Goal: Information Seeking & Learning: Understand process/instructions

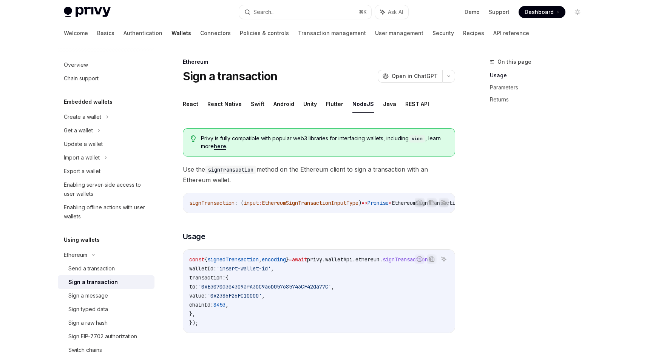
click at [322, 263] on span "privy" at bounding box center [314, 259] width 15 height 7
click at [95, 115] on div "Create a wallet" at bounding box center [82, 116] width 37 height 9
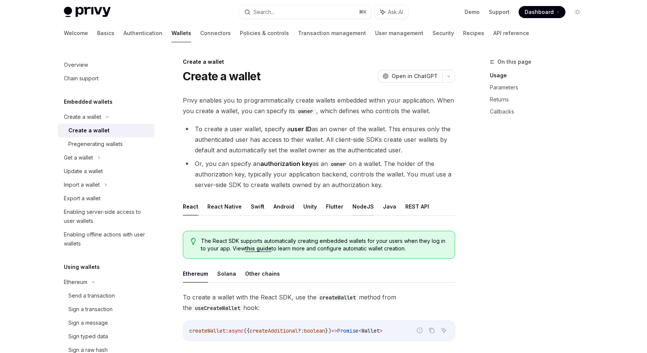
click at [361, 208] on button "NodeJS" at bounding box center [363, 207] width 22 height 18
type textarea "*"
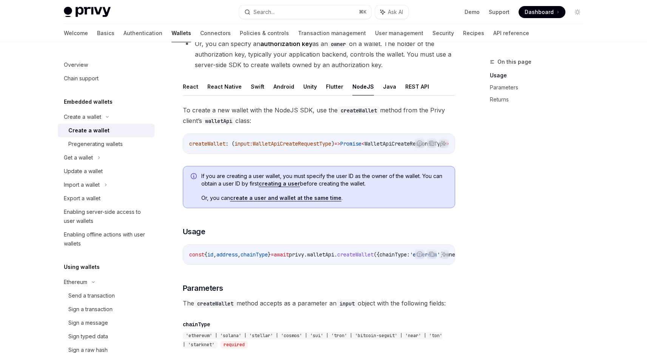
scroll to position [40, 0]
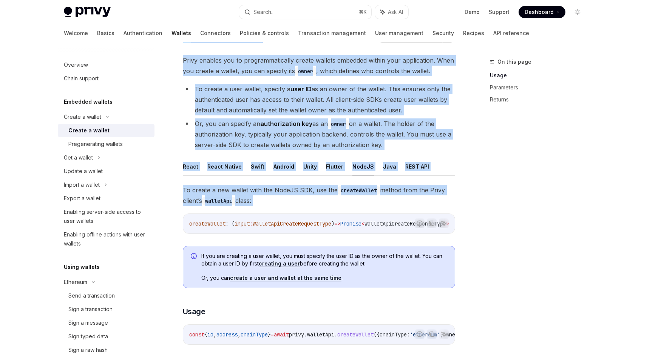
drag, startPoint x: 407, startPoint y: 236, endPoint x: 452, endPoint y: 236, distance: 44.9
click at [448, 228] on div "Report incorrect code Copy Ask AI" at bounding box center [431, 224] width 34 height 10
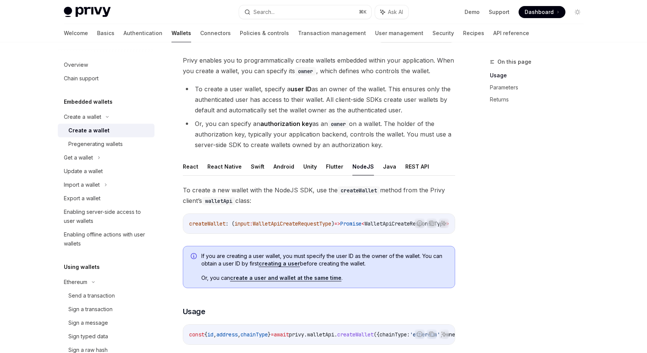
drag, startPoint x: 410, startPoint y: 236, endPoint x: 431, endPoint y: 234, distance: 21.2
click at [431, 228] on div "Report incorrect code Copy Ask AI" at bounding box center [431, 224] width 34 height 10
click at [331, 224] on span "WalletApiCreateRequestType" at bounding box center [292, 223] width 79 height 7
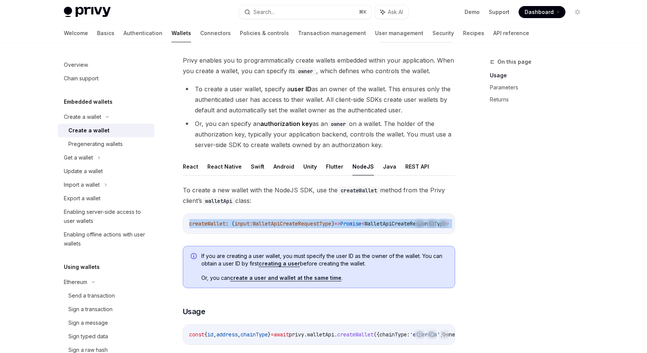
click at [331, 224] on span "WalletApiCreateRequestType" at bounding box center [292, 223] width 79 height 7
copy div "createWallet : ( input : WalletApiCreateRequestType ) => Promise < WalletApiCre…"
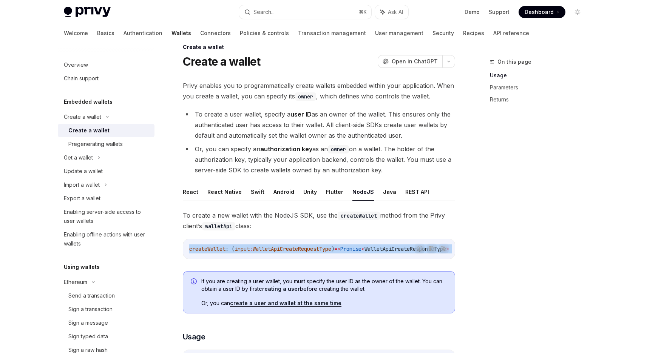
scroll to position [0, 0]
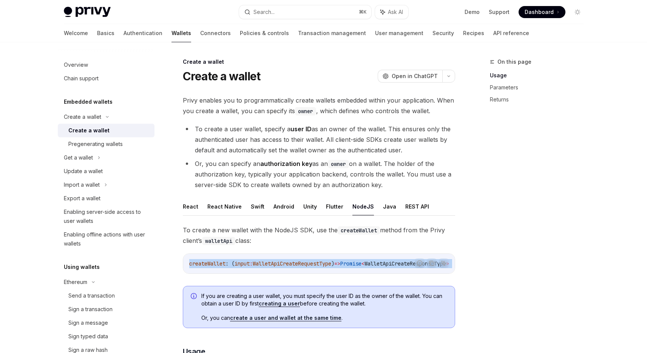
click at [307, 263] on span "WalletApiCreateRequestType" at bounding box center [292, 263] width 79 height 7
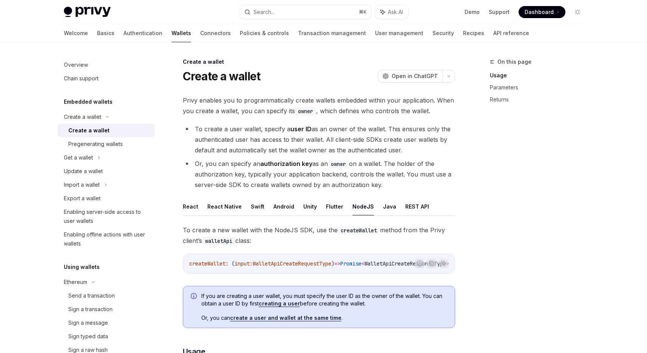
click at [307, 263] on span "WalletApiCreateRequestType" at bounding box center [292, 263] width 79 height 7
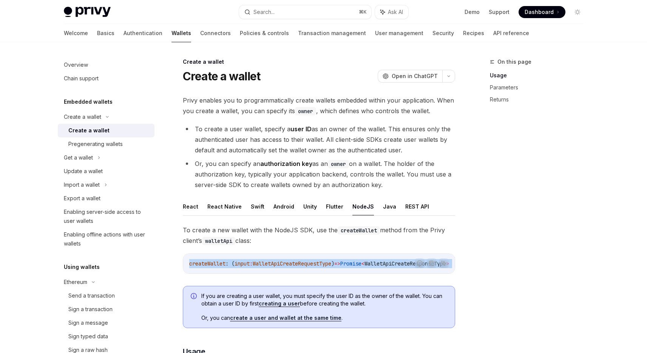
click at [307, 263] on span "WalletApiCreateRequestType" at bounding box center [292, 263] width 79 height 7
click at [416, 77] on span "Open in ChatGPT" at bounding box center [414, 76] width 46 height 8
click at [92, 68] on div "Overview" at bounding box center [107, 64] width 86 height 9
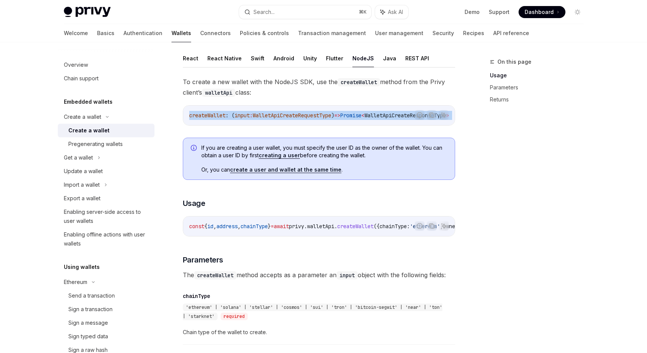
scroll to position [147, 0]
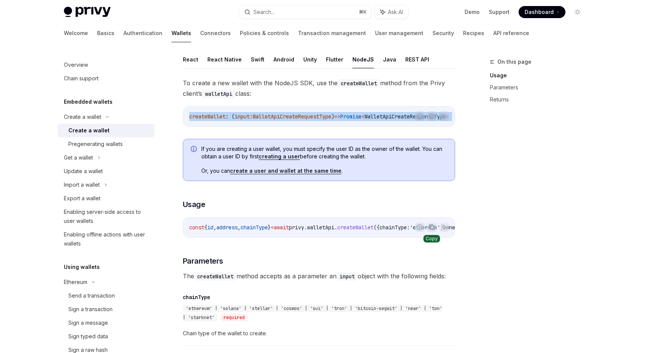
click at [434, 230] on icon "Copy the contents from the code block" at bounding box center [431, 227] width 6 height 6
click at [541, 12] on span "Dashboard" at bounding box center [538, 12] width 29 height 8
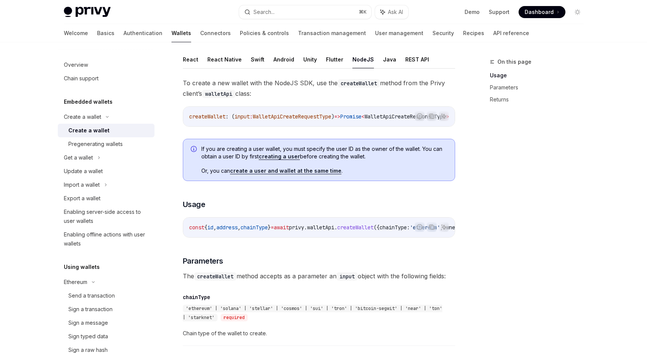
click at [386, 154] on span "If you are creating a user wallet, you must specify the user ID as the owner of…" at bounding box center [324, 152] width 246 height 15
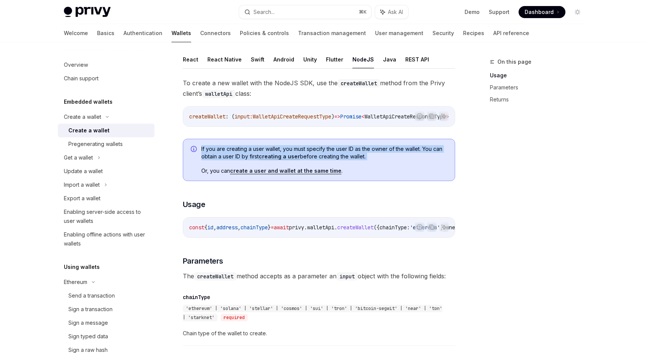
click at [386, 154] on span "If you are creating a user wallet, you must specify the user ID as the owner of…" at bounding box center [324, 152] width 246 height 15
click at [274, 174] on link "create a user and wallet at the same time" at bounding box center [285, 171] width 111 height 7
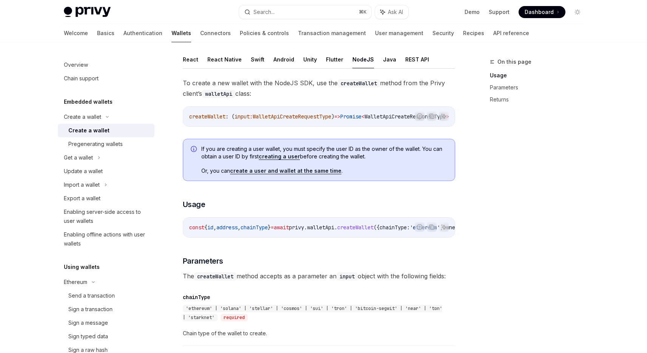
drag, startPoint x: 395, startPoint y: 128, endPoint x: 422, endPoint y: 129, distance: 27.2
click at [422, 129] on div "Report incorrect code" at bounding box center [419, 128] width 53 height 8
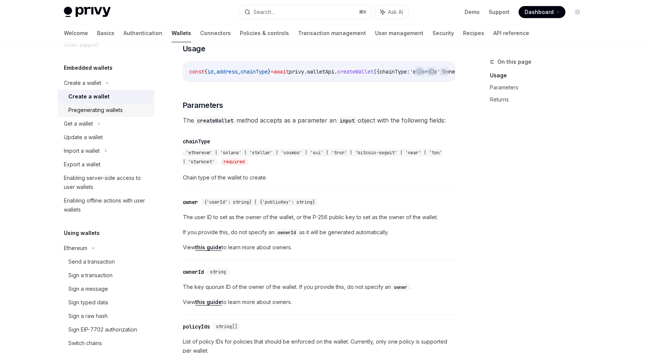
scroll to position [0, 0]
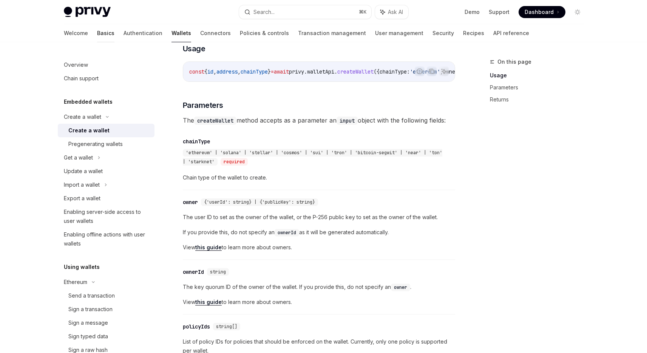
click at [97, 34] on link "Basics" at bounding box center [105, 33] width 17 height 18
type textarea "*"
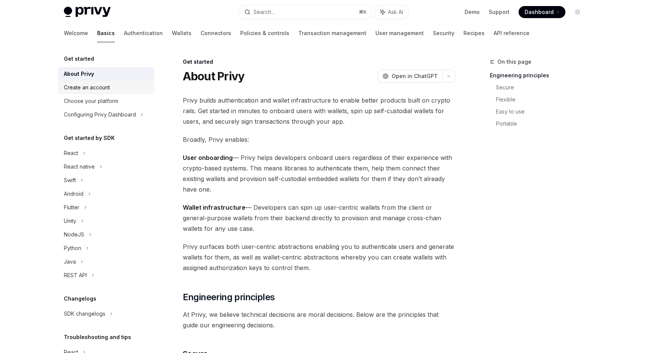
click at [101, 89] on div "Create an account" at bounding box center [87, 87] width 46 height 9
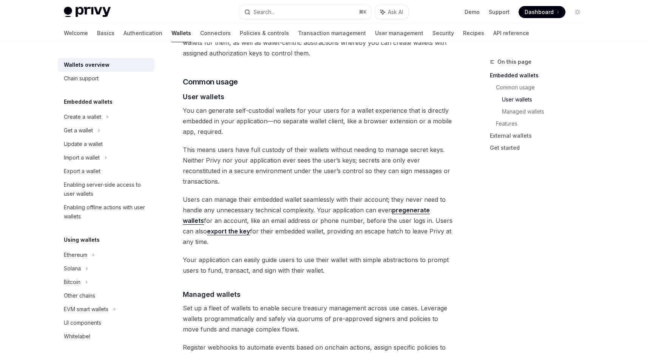
scroll to position [589, 0]
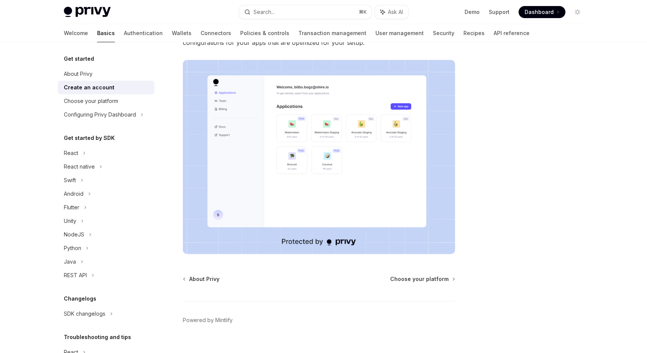
scroll to position [116, 0]
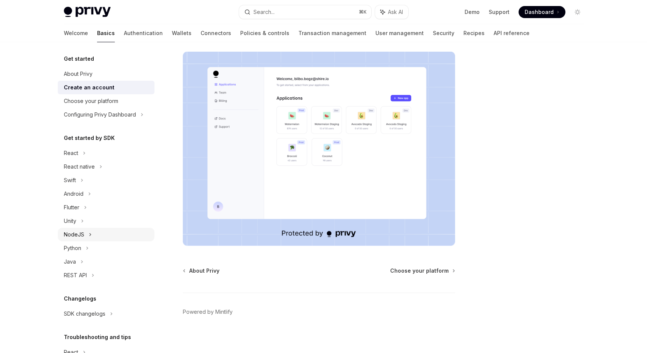
click at [89, 232] on icon at bounding box center [90, 234] width 3 height 9
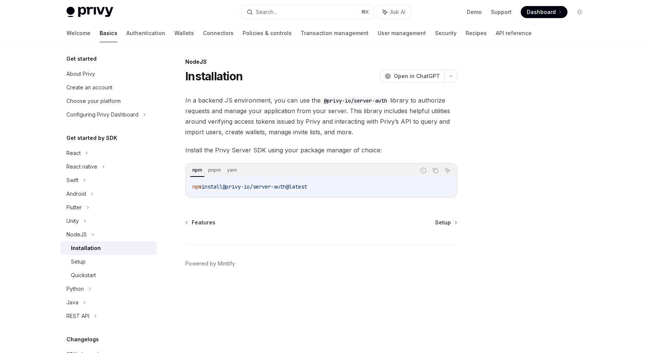
drag, startPoint x: 193, startPoint y: 187, endPoint x: 346, endPoint y: 188, distance: 153.6
click at [346, 188] on code "npm install @privy-io/server-auth@latest" at bounding box center [322, 186] width 258 height 9
copy span "npm install @privy-io/server-auth@latest"
click at [94, 262] on div "Setup" at bounding box center [112, 261] width 82 height 9
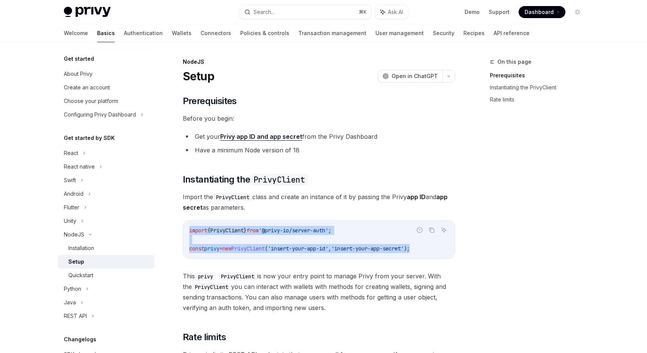
drag, startPoint x: 189, startPoint y: 230, endPoint x: 440, endPoint y: 249, distance: 252.5
click at [440, 249] on code "import { PrivyClient } from '@privy-io/server-auth' ; const privy = new PrivyCl…" at bounding box center [318, 239] width 259 height 27
copy code "import { PrivyClient } from '@privy-io/server-auth' ; const privy = new PrivyCl…"
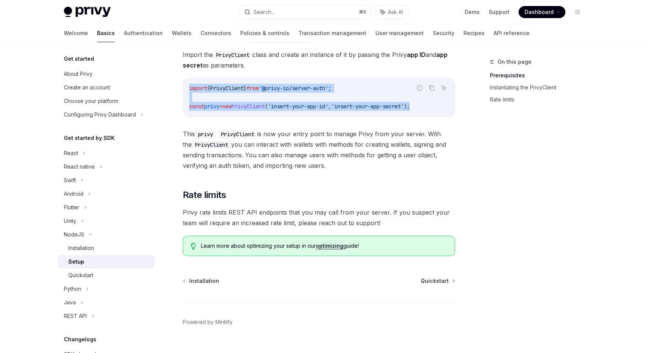
scroll to position [157, 0]
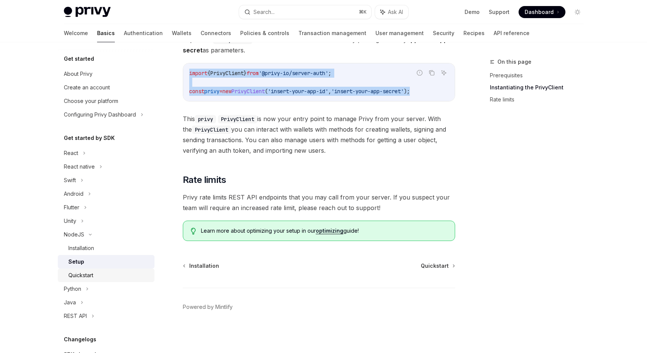
click at [102, 273] on div "Quickstart" at bounding box center [109, 275] width 82 height 9
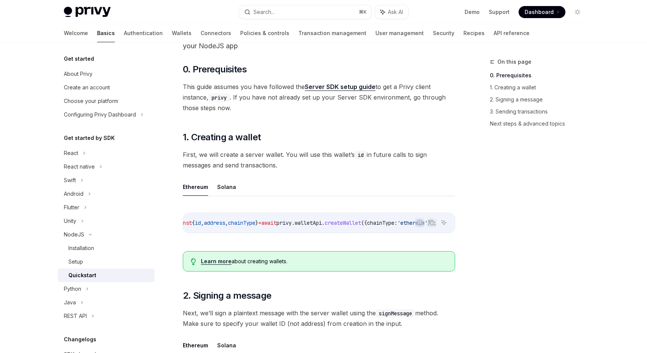
scroll to position [0, 48]
click at [367, 226] on span "chainType:" at bounding box center [382, 223] width 30 height 7
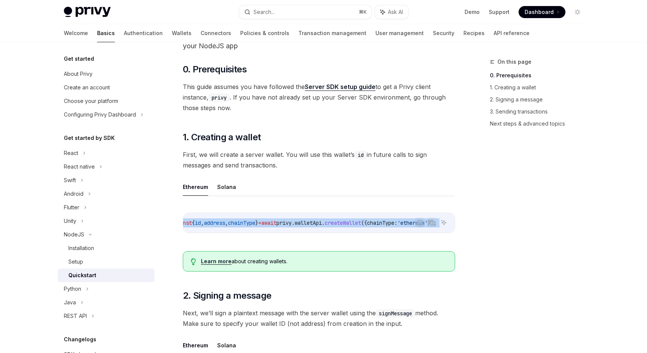
click at [367, 226] on span "chainType:" at bounding box center [382, 223] width 30 height 7
copy div "const { id , address , chainType } = await privy . walletApi . createWallet ({ …"
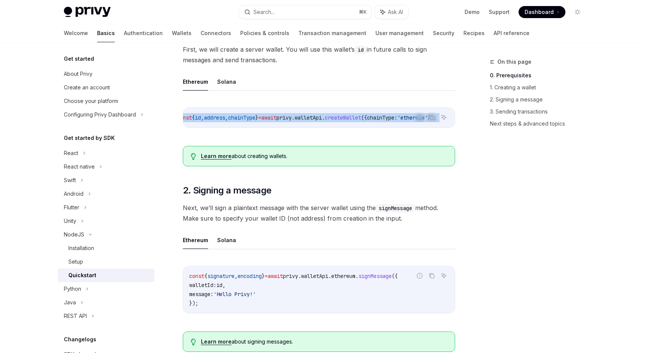
scroll to position [200, 0]
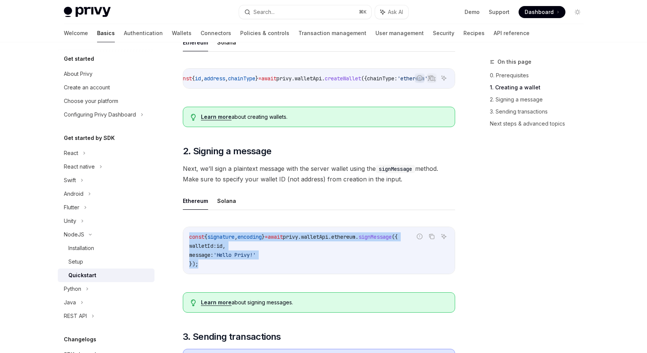
drag, startPoint x: 188, startPoint y: 239, endPoint x: 211, endPoint y: 266, distance: 35.0
click at [211, 266] on div "const { signature , encoding } = await privy . walletApi . ethereum . signMessa…" at bounding box center [318, 250] width 271 height 47
copy code "const { signature , encoding } = await privy . walletApi . ethereum . signMessa…"
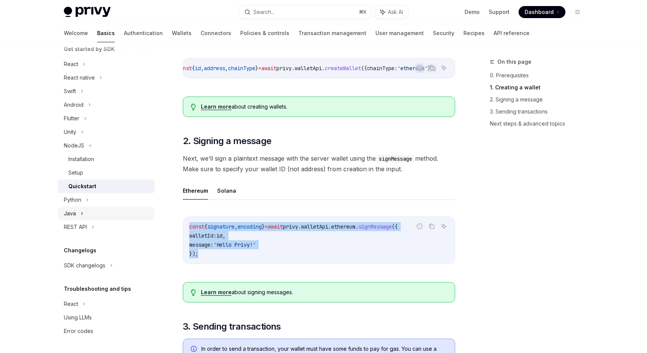
scroll to position [211, 0]
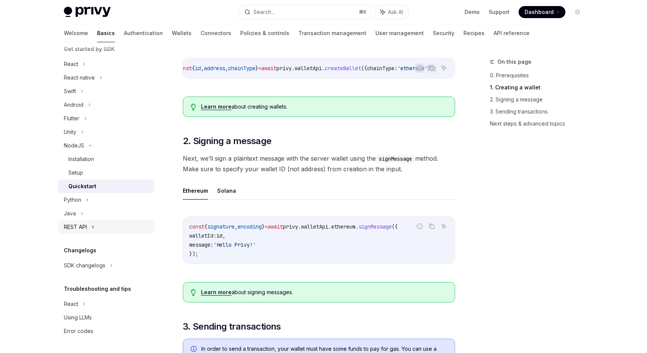
click at [123, 222] on div "REST API" at bounding box center [106, 227] width 97 height 14
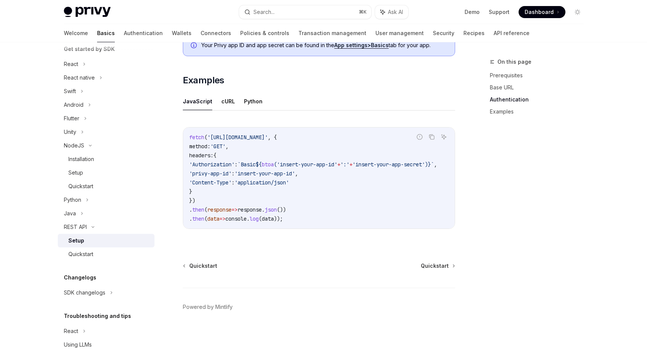
scroll to position [366, 0]
click at [87, 251] on div "Quickstart" at bounding box center [80, 254] width 25 height 9
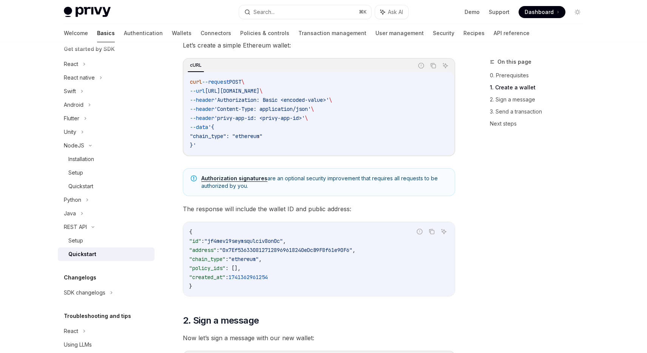
scroll to position [144, 0]
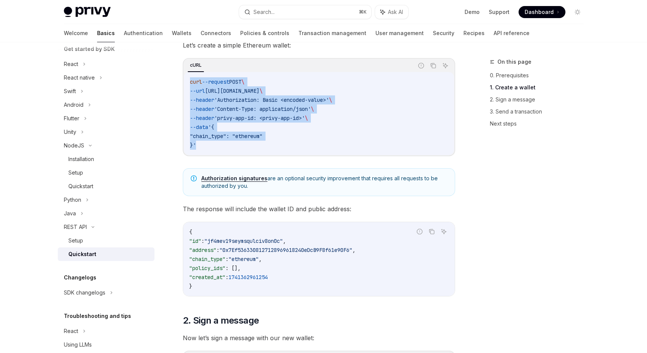
drag, startPoint x: 190, startPoint y: 81, endPoint x: 209, endPoint y: 146, distance: 67.7
click at [209, 146] on code "curl --request POST \ --url [URL][DOMAIN_NAME] \ --header 'Authorization: Basic…" at bounding box center [319, 113] width 258 height 72
copy code "curl --request POST \ --url [URL][DOMAIN_NAME] \ --header 'Authorization: Basic…"
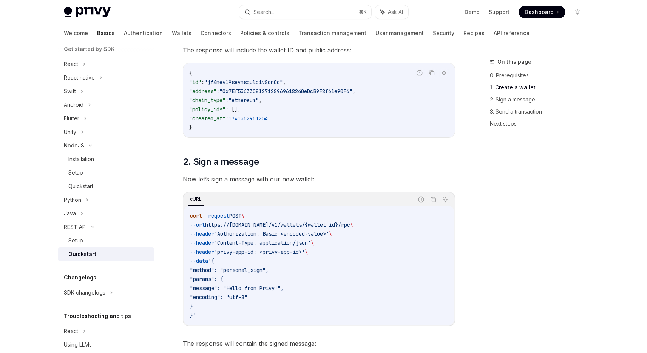
scroll to position [303, 0]
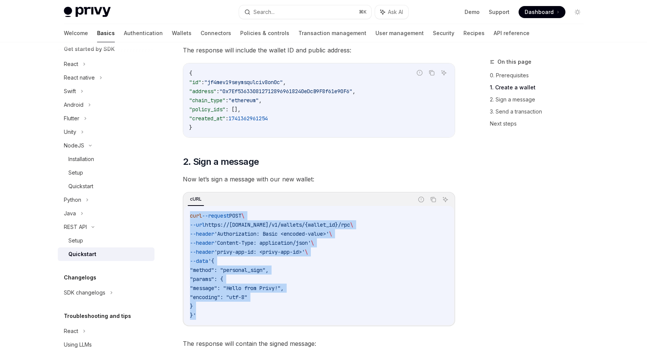
drag, startPoint x: 191, startPoint y: 217, endPoint x: 207, endPoint y: 314, distance: 98.4
click at [207, 314] on code "curl --request POST \ --url https://[DOMAIN_NAME]/v1/wallets/{wallet_id}/rpc \ …" at bounding box center [319, 265] width 258 height 109
copy code "curl --request POST \ --url https://[DOMAIN_NAME]/v1/wallets/{wallet_id}/rpc \ …"
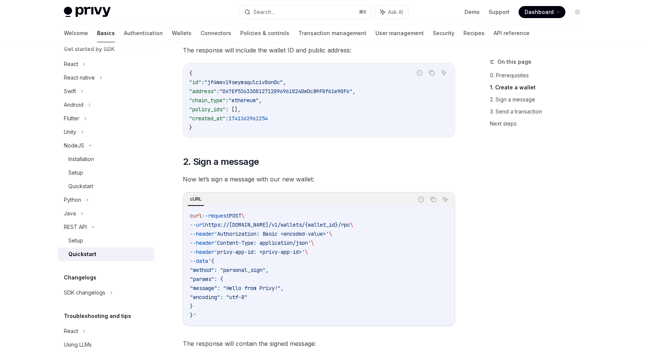
click at [215, 225] on span "https://[DOMAIN_NAME]/v1/wallets/{wallet_id}/rpc" at bounding box center [277, 225] width 145 height 7
drag, startPoint x: 215, startPoint y: 226, endPoint x: 363, endPoint y: 225, distance: 148.0
click at [350, 225] on span "https://[DOMAIN_NAME]/v1/wallets/{wallet_id}/rpc" at bounding box center [277, 225] width 145 height 7
copy span "https://[DOMAIN_NAME]/v1/wallets/{wallet_id}/rpc"
click at [229, 234] on span "'Authorization: Basic <encoded-value>'" at bounding box center [271, 234] width 115 height 7
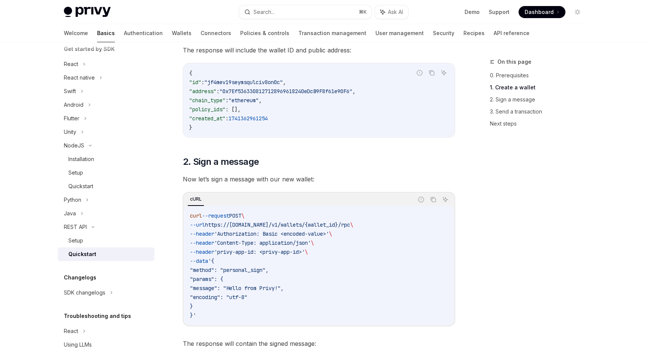
click at [250, 233] on span "'Authorization: Basic <encoded-value>'" at bounding box center [271, 234] width 115 height 7
copy span "Authorization"
drag, startPoint x: 275, startPoint y: 234, endPoint x: 341, endPoint y: 233, distance: 66.4
click at [329, 233] on span "'Authorization: Basic <encoded-value>'" at bounding box center [271, 234] width 115 height 7
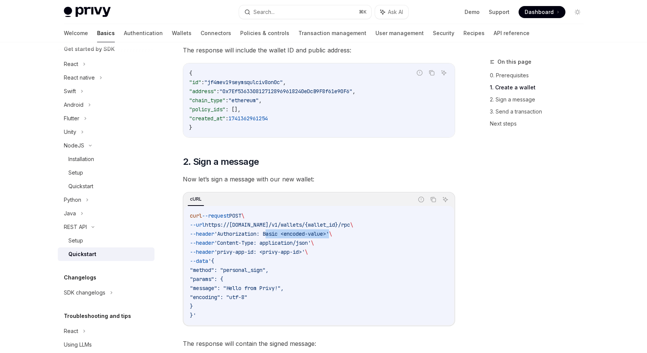
copy span "Basic <encoded-value>"
drag, startPoint x: 229, startPoint y: 243, endPoint x: 265, endPoint y: 244, distance: 36.2
click at [265, 244] on span "'Content-Type: application/json'" at bounding box center [262, 243] width 97 height 7
copy span "Content-Type"
drag, startPoint x: 273, startPoint y: 243, endPoint x: 322, endPoint y: 243, distance: 49.4
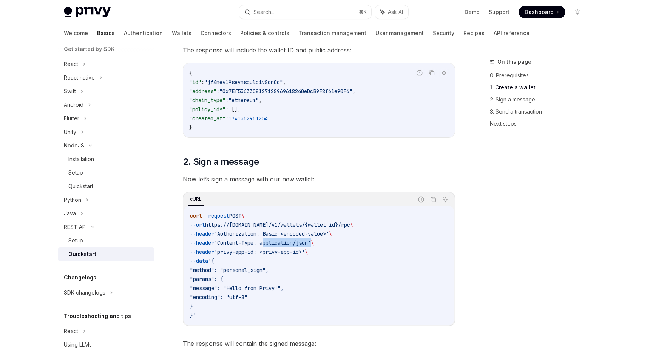
click at [311, 243] on span "'Content-Type: application/json'" at bounding box center [262, 243] width 97 height 7
drag, startPoint x: 228, startPoint y: 254, endPoint x: 265, endPoint y: 253, distance: 36.6
click at [265, 253] on span "'privy-app-id: <privy-app-id>'" at bounding box center [259, 252] width 91 height 7
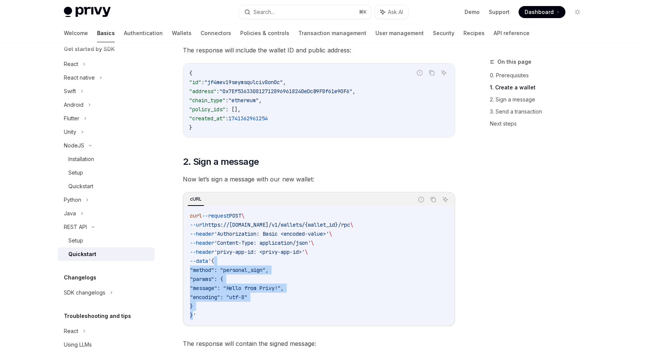
drag, startPoint x: 222, startPoint y: 261, endPoint x: 194, endPoint y: 315, distance: 60.8
click at [194, 315] on code "curl --request POST \ --url https://[DOMAIN_NAME]/v1/wallets/{wallet_id}/rpc \ …" at bounding box center [319, 265] width 258 height 109
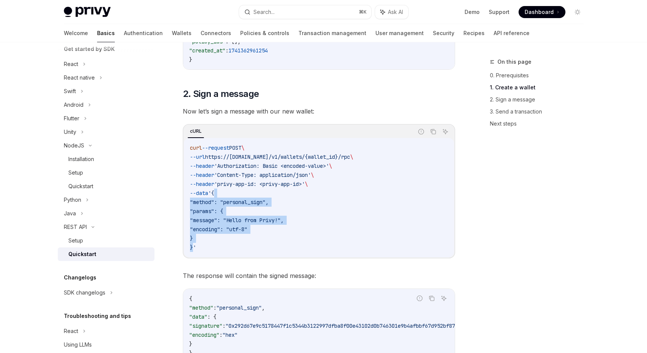
scroll to position [368, 0]
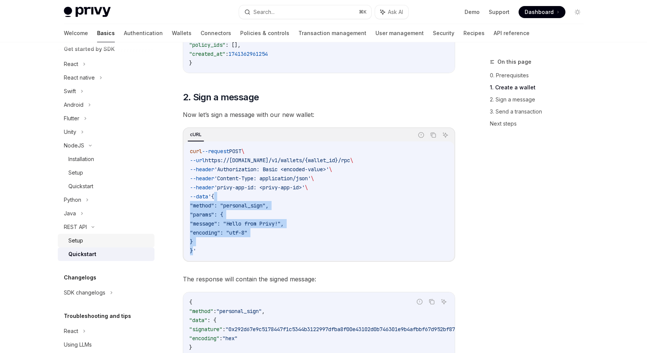
click at [92, 241] on div "Setup" at bounding box center [109, 240] width 82 height 9
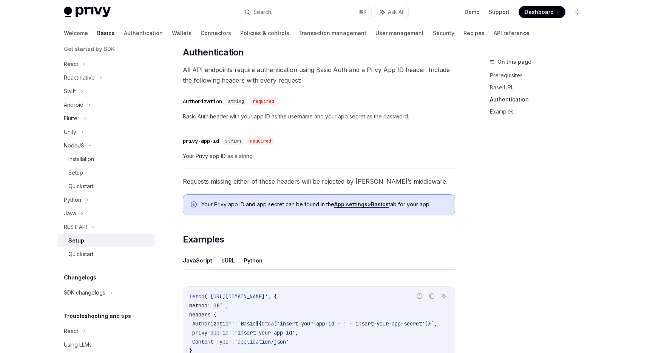
scroll to position [305, 0]
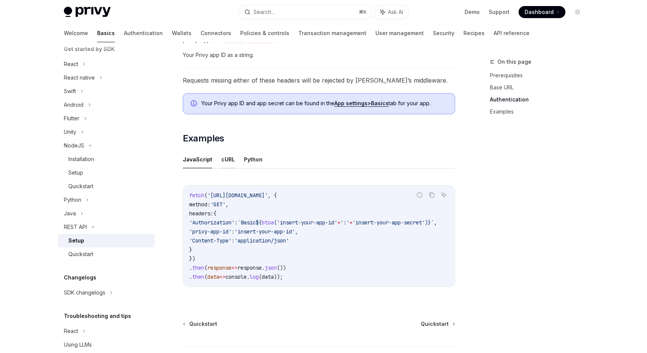
click at [227, 163] on button "cURL" at bounding box center [228, 160] width 14 height 18
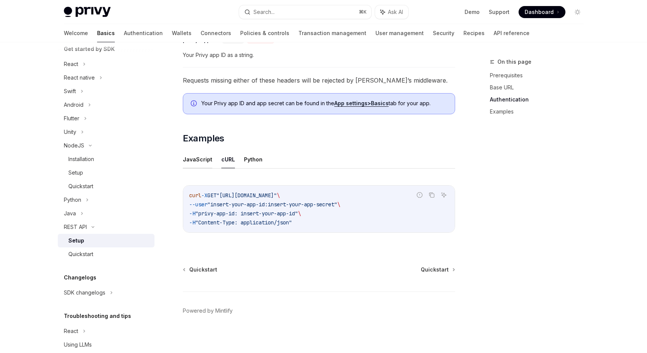
click at [200, 162] on button "JavaScript" at bounding box center [197, 160] width 29 height 18
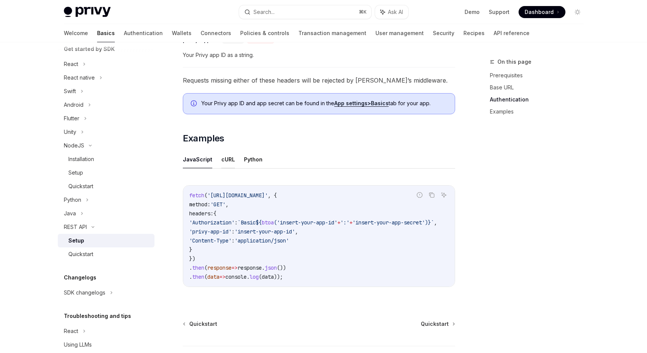
click at [226, 163] on button "cURL" at bounding box center [228, 160] width 14 height 18
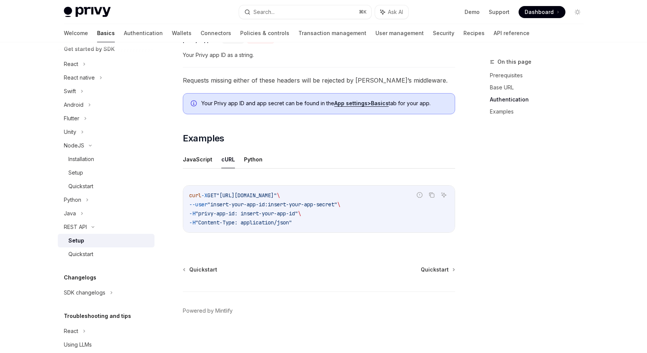
drag, startPoint x: 189, startPoint y: 196, endPoint x: 317, endPoint y: 227, distance: 131.2
click at [317, 227] on div "curl -X GET "[URL][DOMAIN_NAME]" \ --user "insert-your-app-id:insert-your-app-s…" at bounding box center [318, 209] width 271 height 47
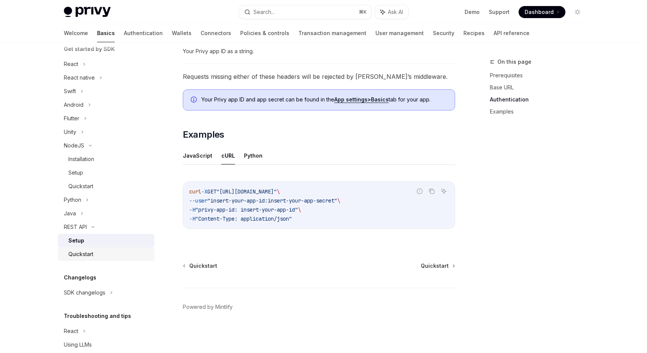
click at [109, 256] on div "Quickstart" at bounding box center [109, 254] width 82 height 9
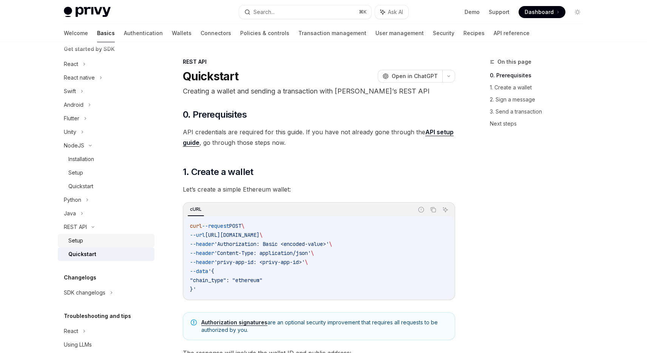
click at [120, 242] on div "Setup" at bounding box center [109, 240] width 82 height 9
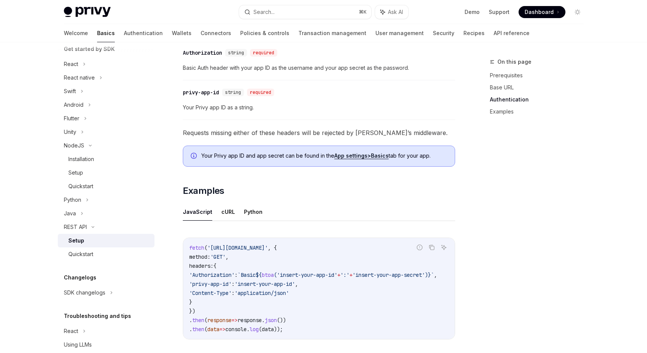
scroll to position [250, 0]
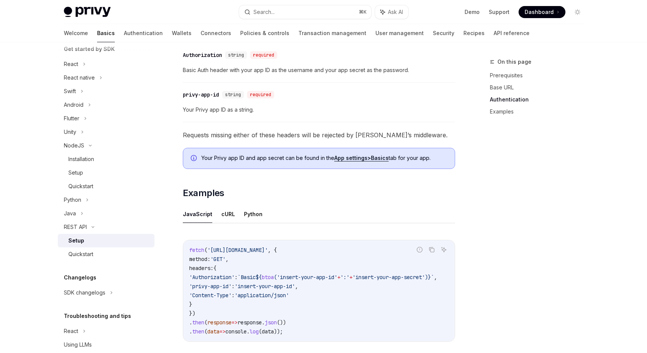
click at [220, 70] on span "Basic Auth header with your app ID as the username and your app secret as the p…" at bounding box center [319, 70] width 272 height 9
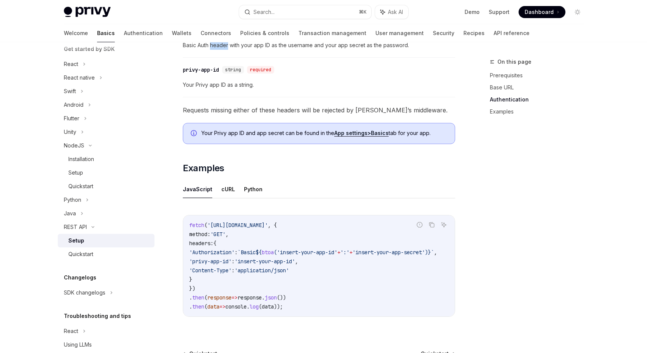
scroll to position [279, 0]
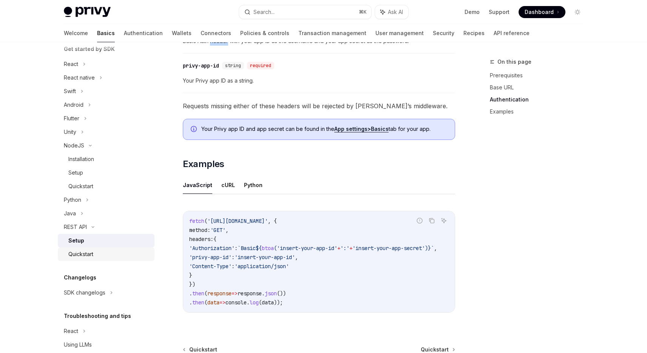
click at [109, 253] on div "Quickstart" at bounding box center [109, 254] width 82 height 9
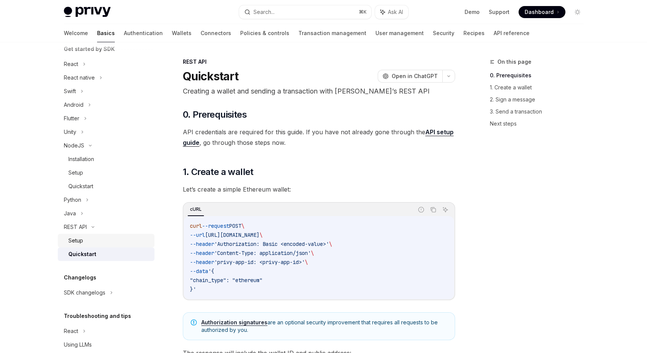
click at [114, 242] on div "Setup" at bounding box center [109, 240] width 82 height 9
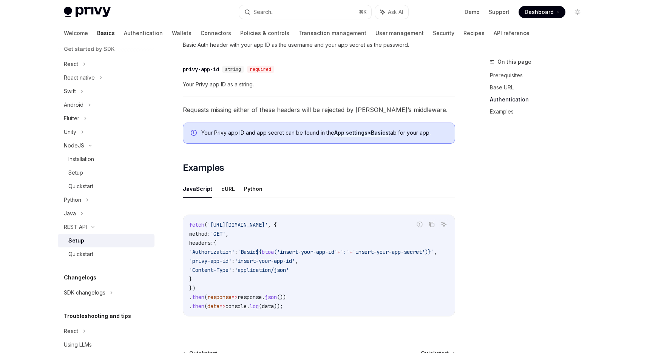
scroll to position [281, 0]
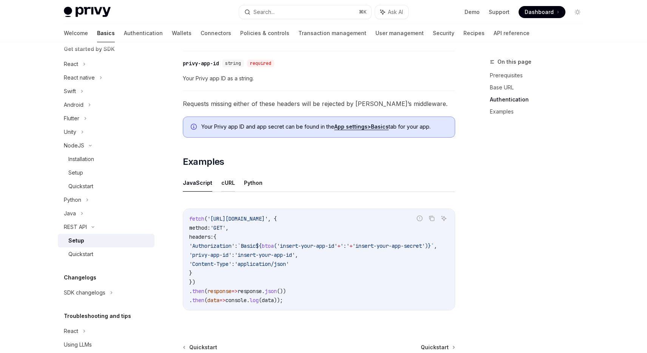
click at [223, 185] on button "cURL" at bounding box center [228, 183] width 14 height 18
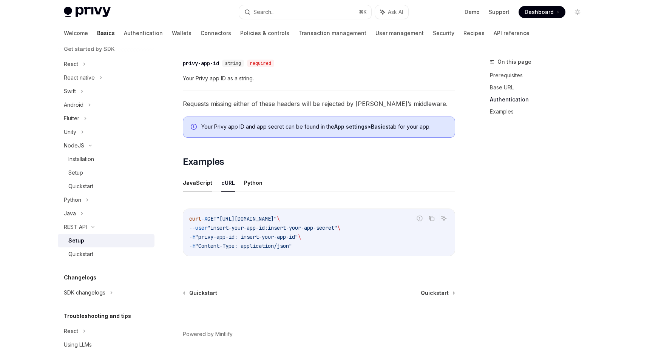
click at [198, 185] on button "JavaScript" at bounding box center [197, 183] width 29 height 18
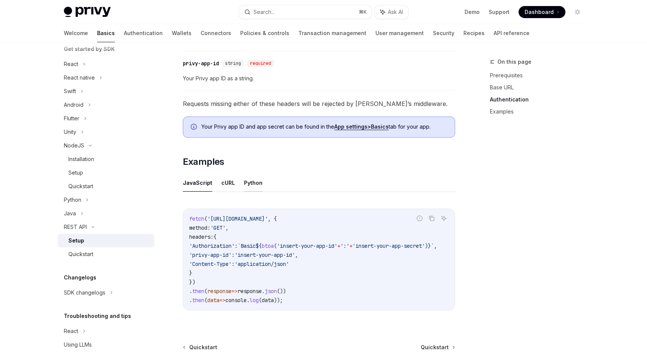
click at [247, 185] on button "Python" at bounding box center [253, 183] width 18 height 18
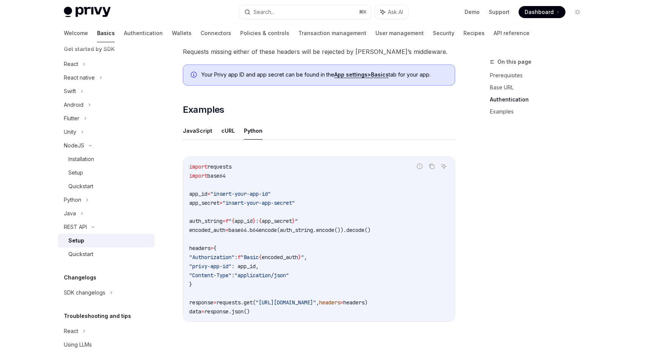
scroll to position [334, 0]
drag, startPoint x: 189, startPoint y: 167, endPoint x: 263, endPoint y: 316, distance: 165.9
click at [263, 316] on div "import requests import base64 app_id = "insert-your-app-id" app_secret = "inser…" at bounding box center [318, 238] width 271 height 165
click at [117, 253] on div "Quickstart" at bounding box center [109, 254] width 82 height 9
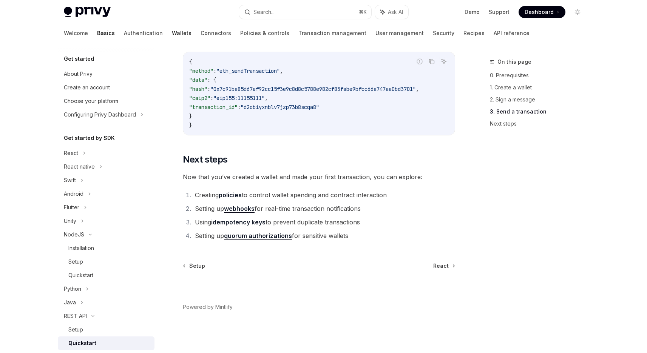
click at [172, 38] on link "Wallets" at bounding box center [182, 33] width 20 height 18
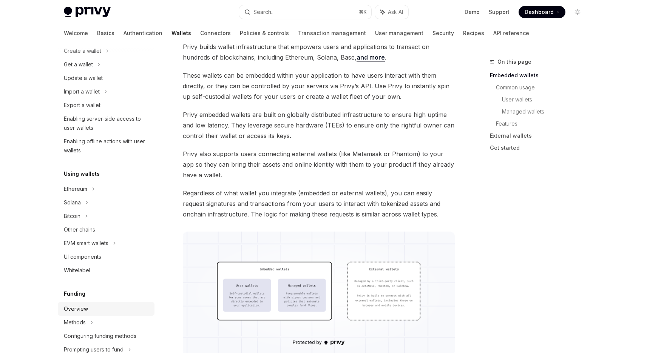
scroll to position [59, 0]
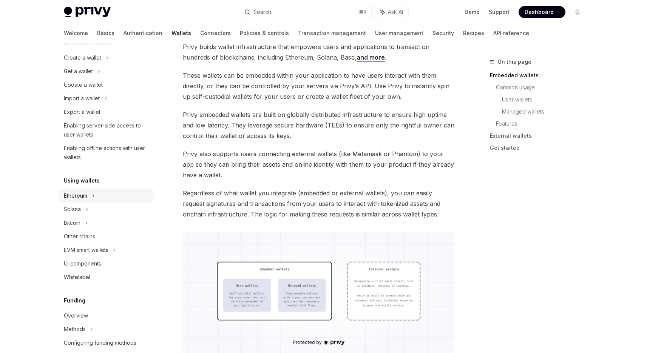
click at [124, 192] on div "Ethereum" at bounding box center [106, 196] width 97 height 14
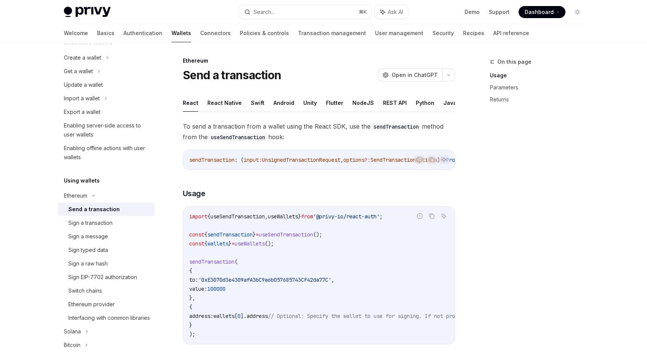
scroll to position [2, 0]
click at [393, 104] on button "REST API" at bounding box center [395, 103] width 24 height 18
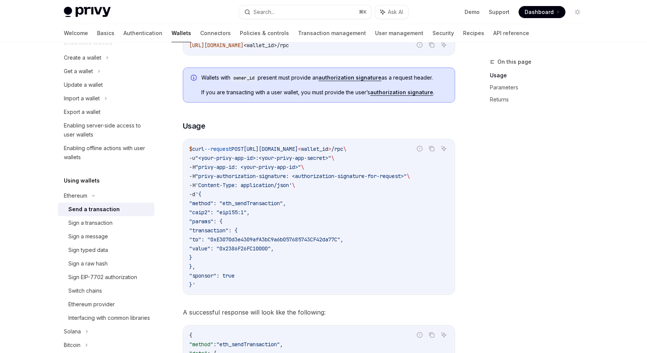
scroll to position [106, 0]
drag, startPoint x: 195, startPoint y: 159, endPoint x: 189, endPoint y: 158, distance: 5.8
click at [189, 158] on span "-u" at bounding box center [192, 157] width 6 height 7
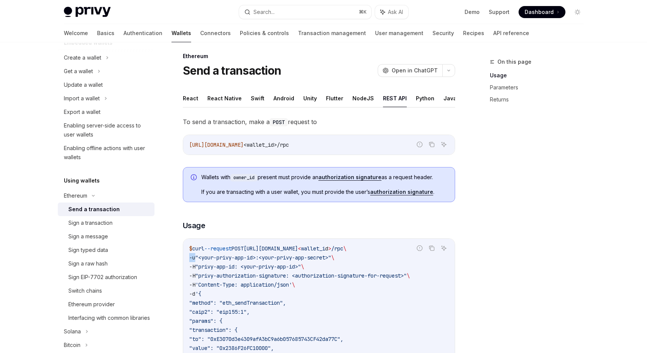
scroll to position [0, 0]
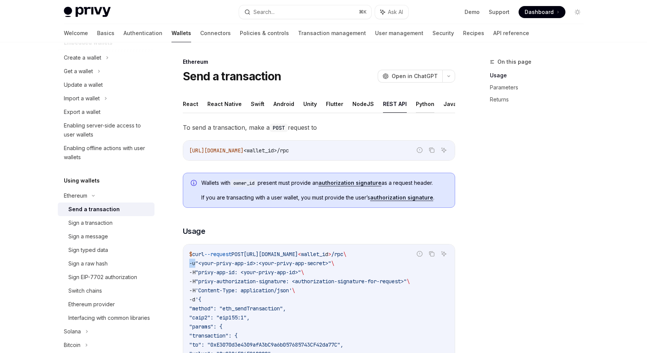
click at [420, 108] on button "Python" at bounding box center [425, 104] width 18 height 18
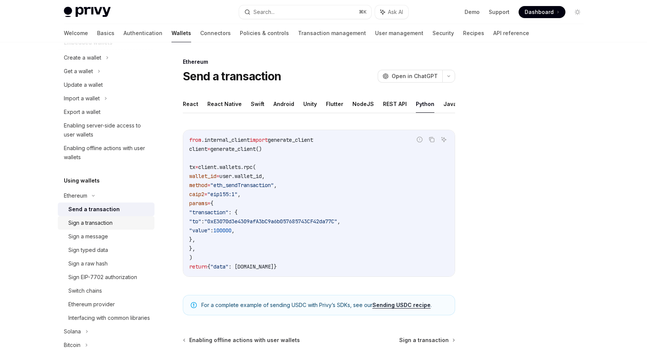
click at [110, 222] on div "Sign a transaction" at bounding box center [90, 223] width 44 height 9
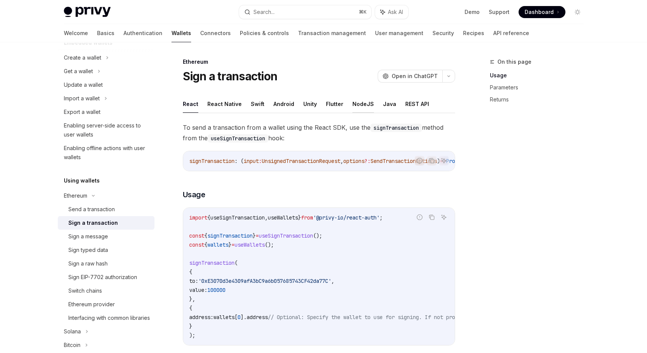
click at [357, 102] on button "NodeJS" at bounding box center [363, 104] width 22 height 18
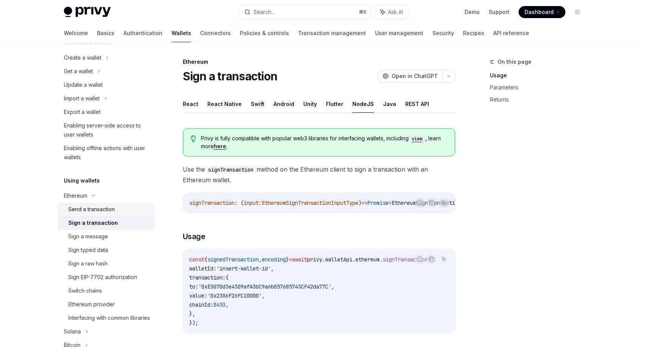
click at [128, 211] on div "Send a transaction" at bounding box center [109, 209] width 82 height 9
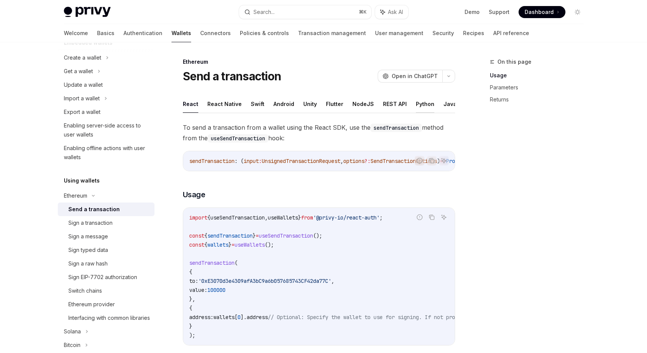
click at [416, 107] on button "Python" at bounding box center [425, 104] width 18 height 18
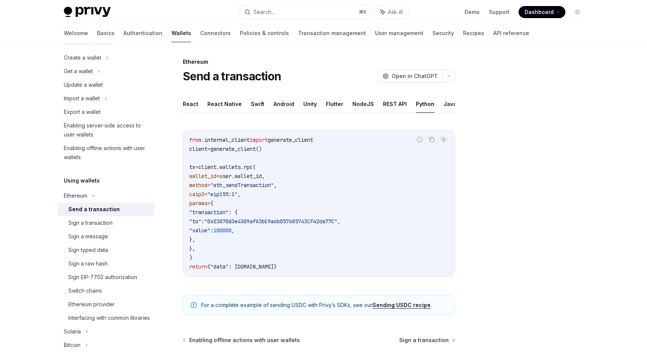
click at [258, 185] on span ""eth_sendTransaction"" at bounding box center [241, 185] width 63 height 7
click at [112, 224] on div "Sign a transaction" at bounding box center [90, 223] width 44 height 9
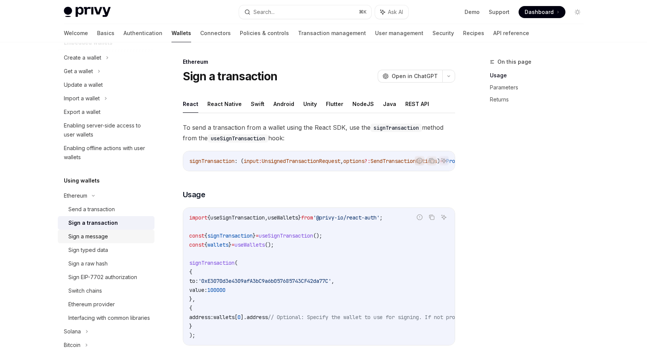
click at [109, 235] on div "Sign a message" at bounding box center [109, 236] width 82 height 9
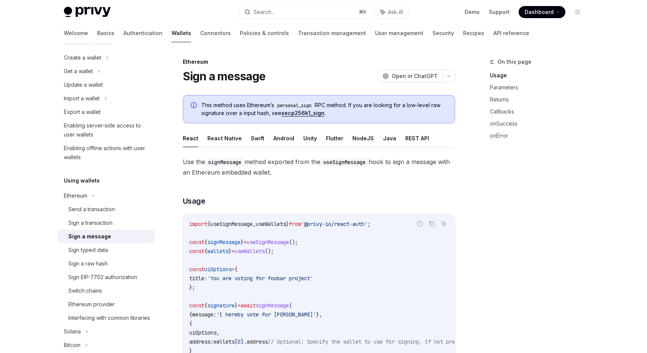
click at [112, 239] on div "Sign a message" at bounding box center [109, 236] width 82 height 9
type textarea "*"
